Goal: Information Seeking & Learning: Learn about a topic

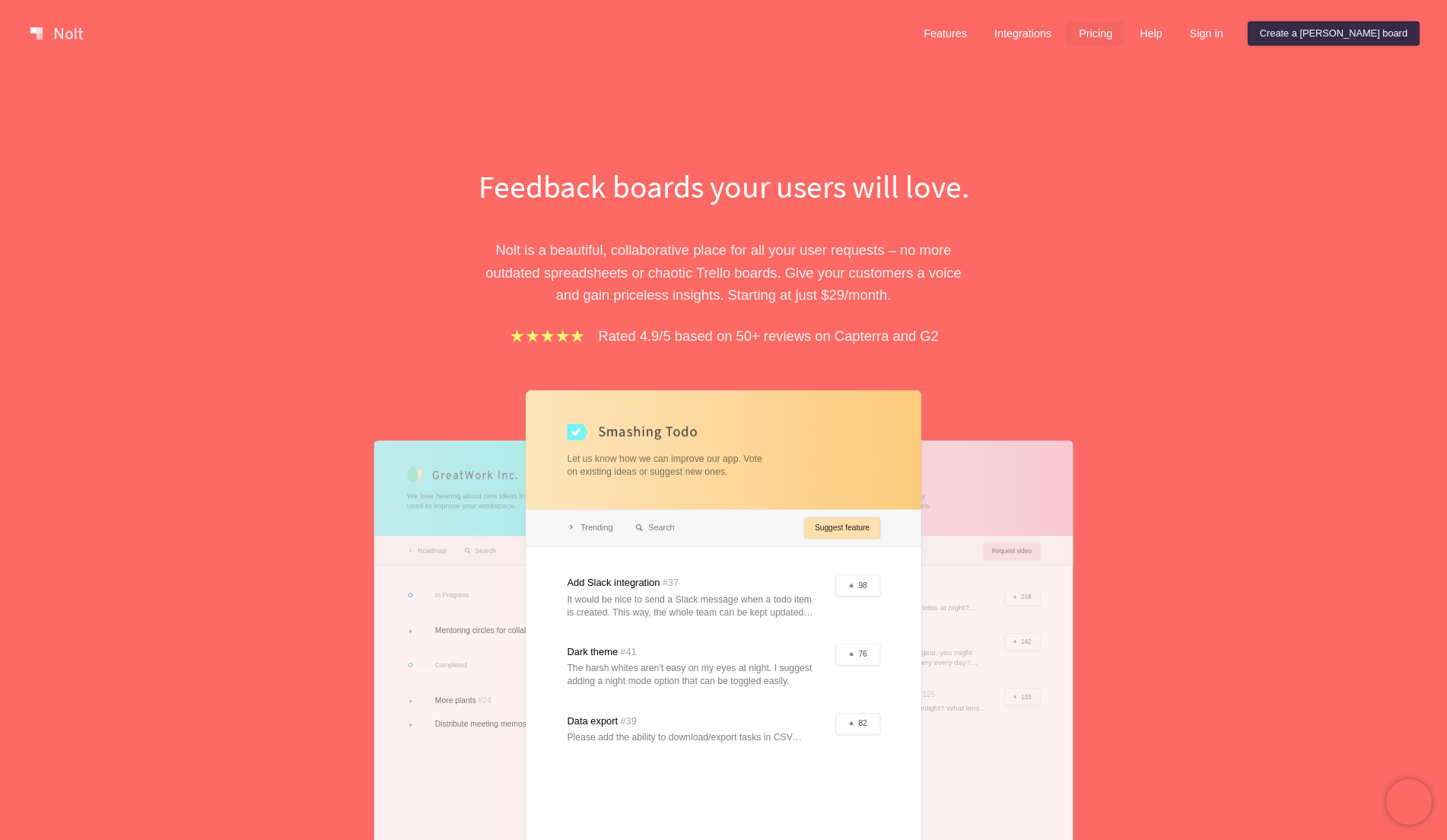
click at [1124, 29] on link "Pricing" at bounding box center [1096, 33] width 58 height 24
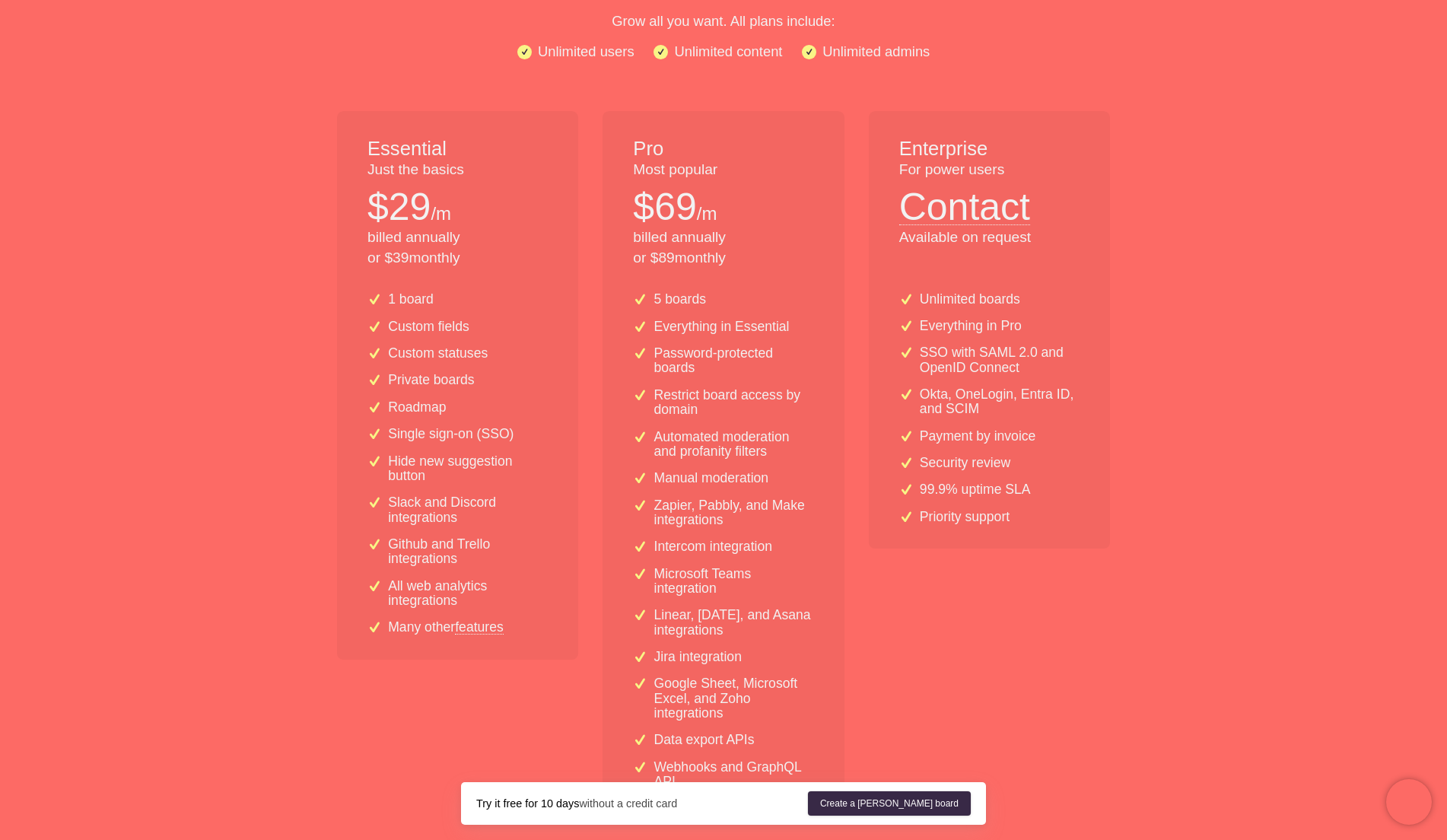
scroll to position [231, 0]
click at [481, 622] on link "features" at bounding box center [479, 626] width 49 height 14
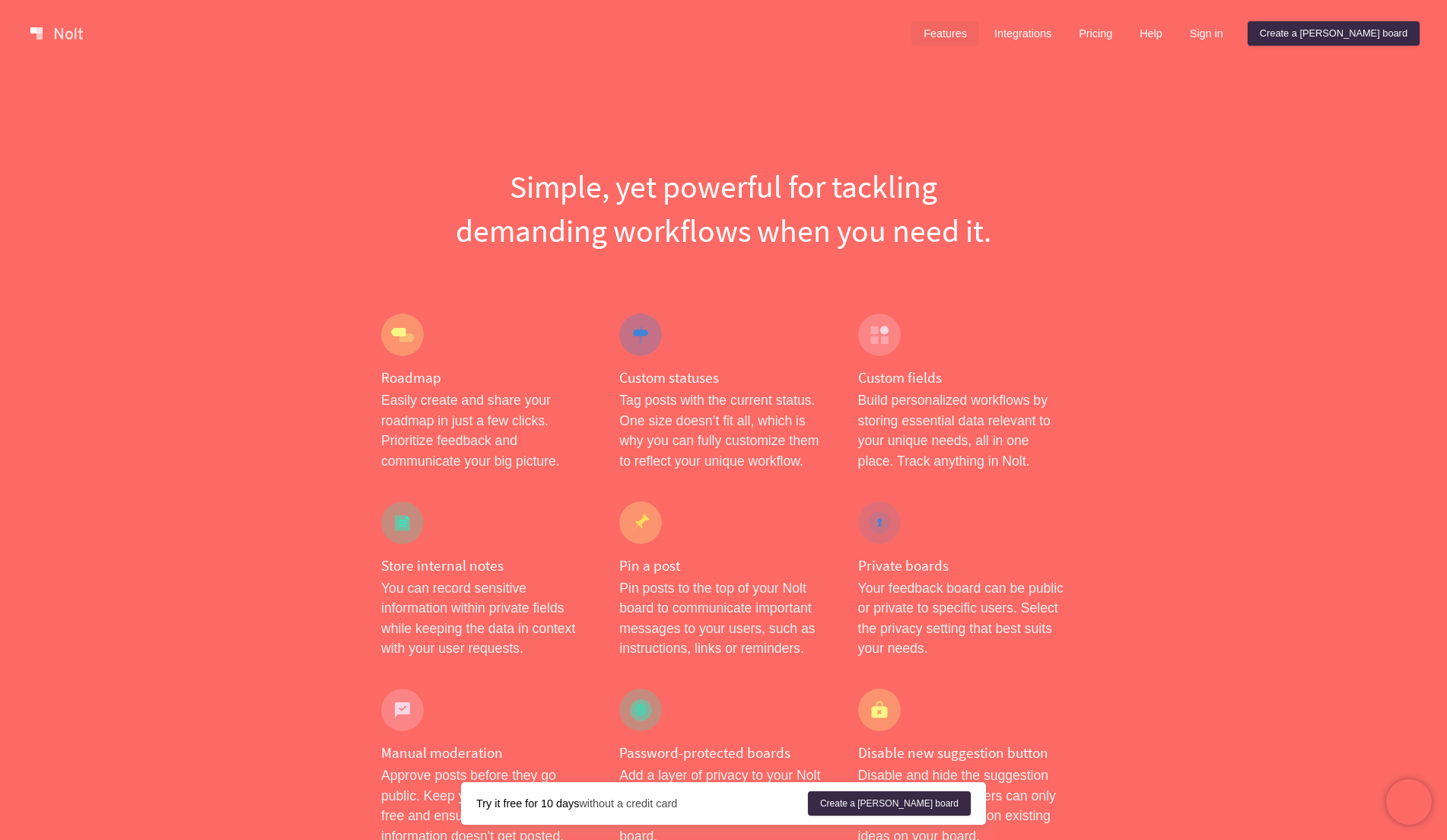
click at [61, 29] on link at bounding box center [56, 33] width 65 height 24
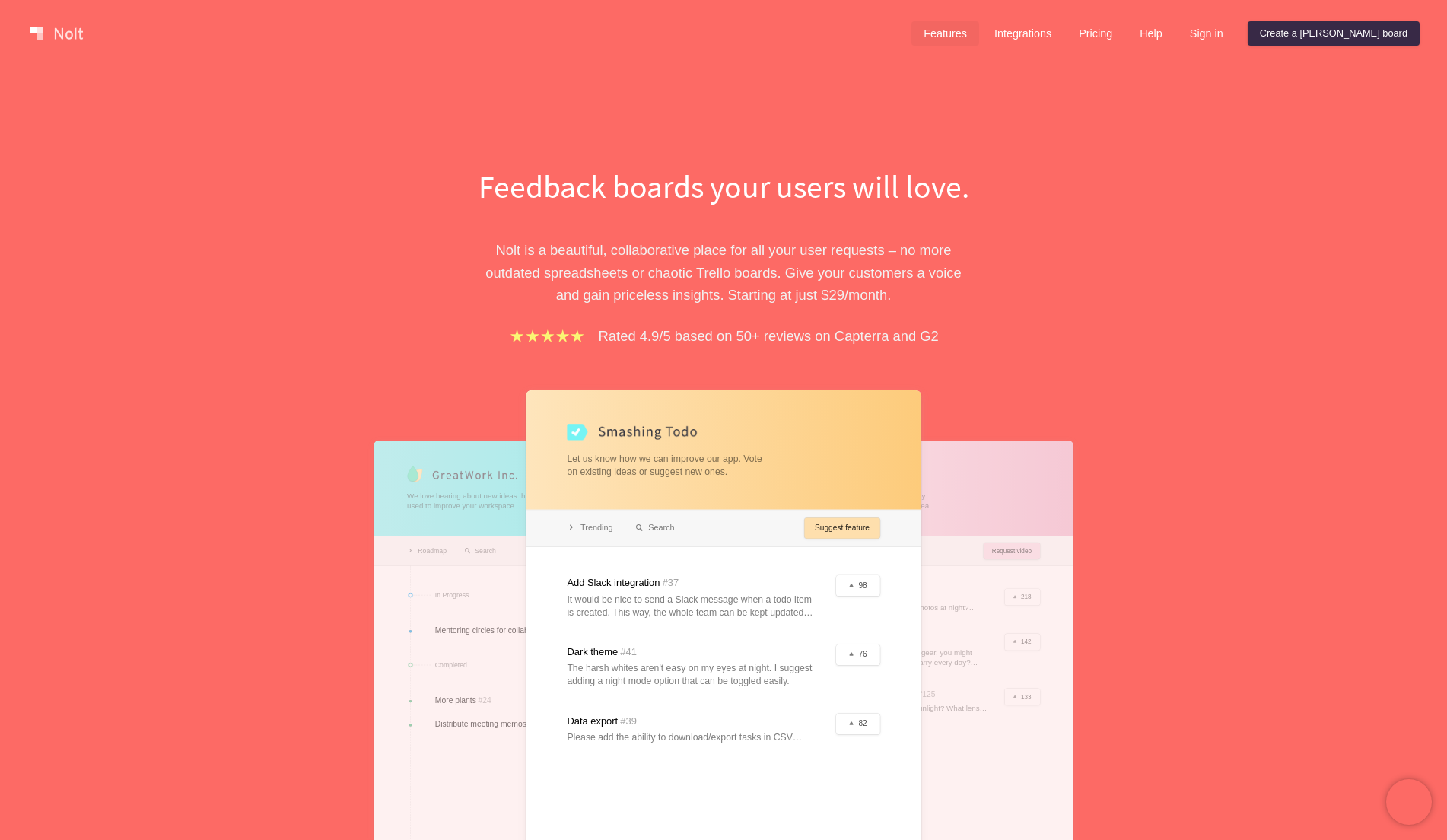
click at [979, 32] on link "Features" at bounding box center [945, 33] width 68 height 24
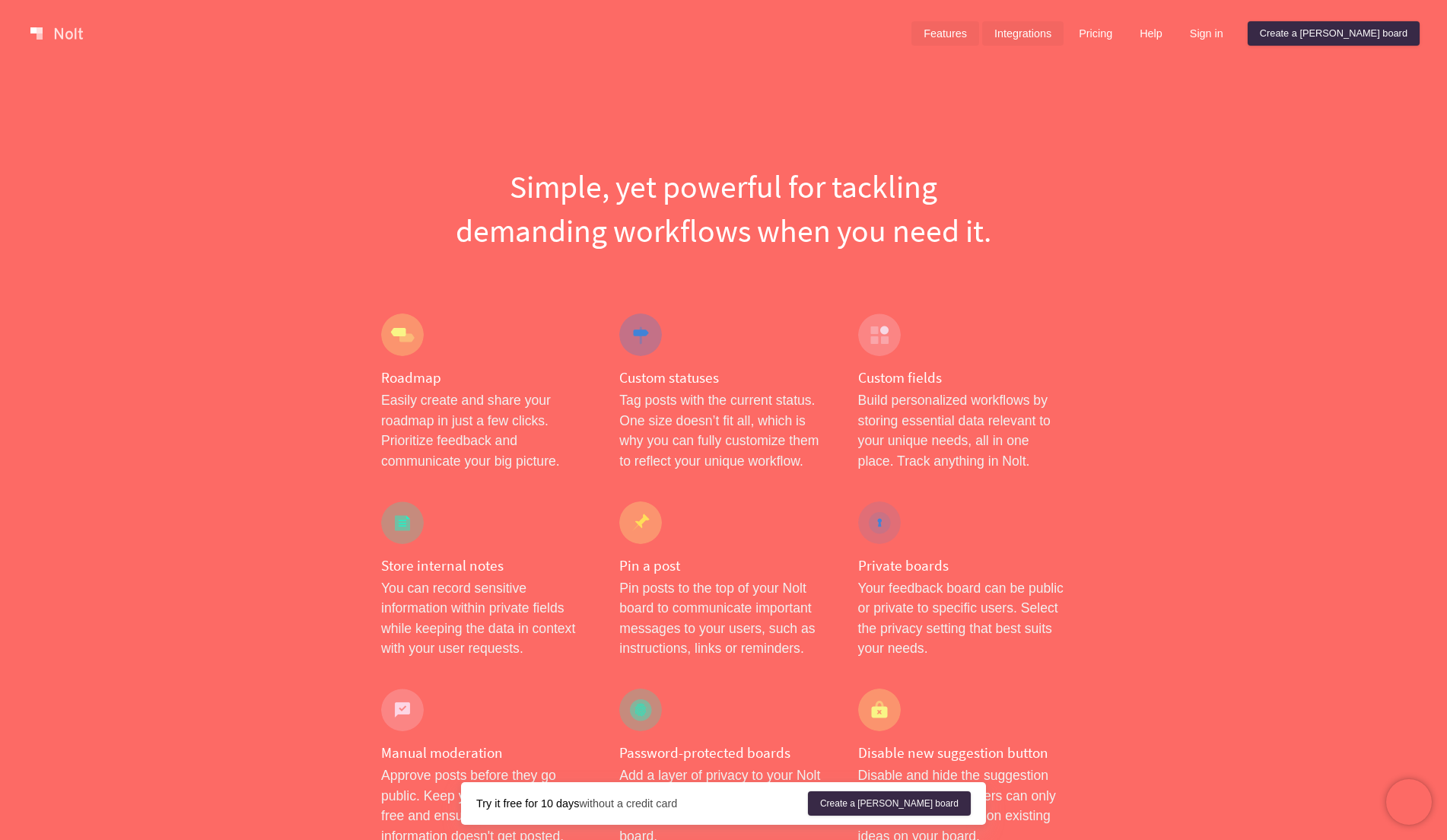
click at [1064, 29] on link "Integrations" at bounding box center [1023, 33] width 82 height 24
